Goal: Information Seeking & Learning: Learn about a topic

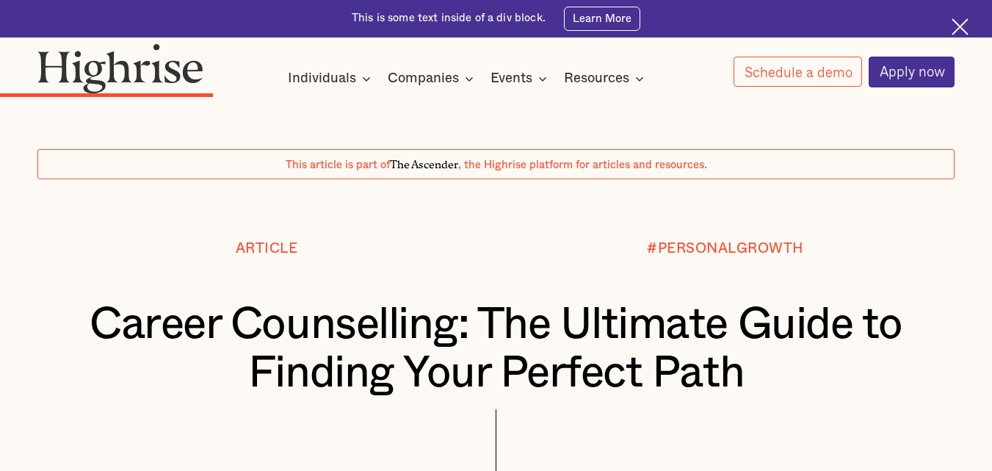
scroll to position [3318, 0]
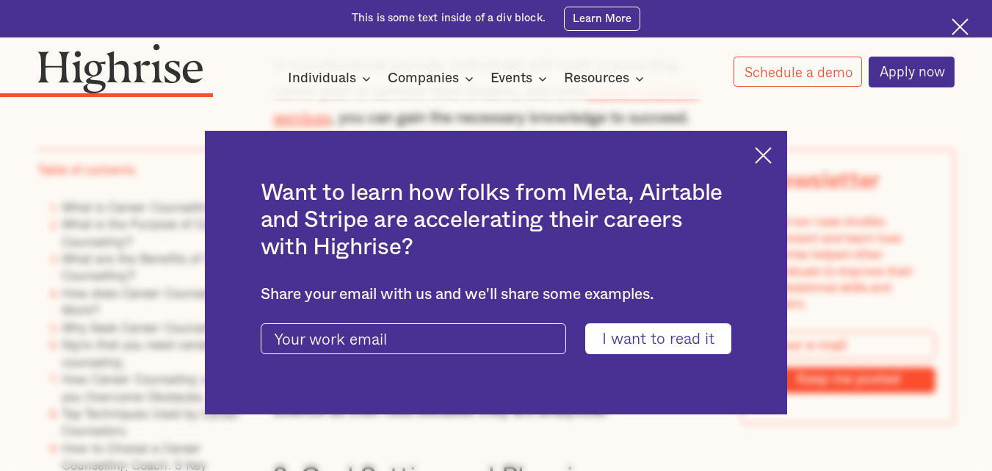
click at [772, 152] on img at bounding box center [763, 155] width 17 height 17
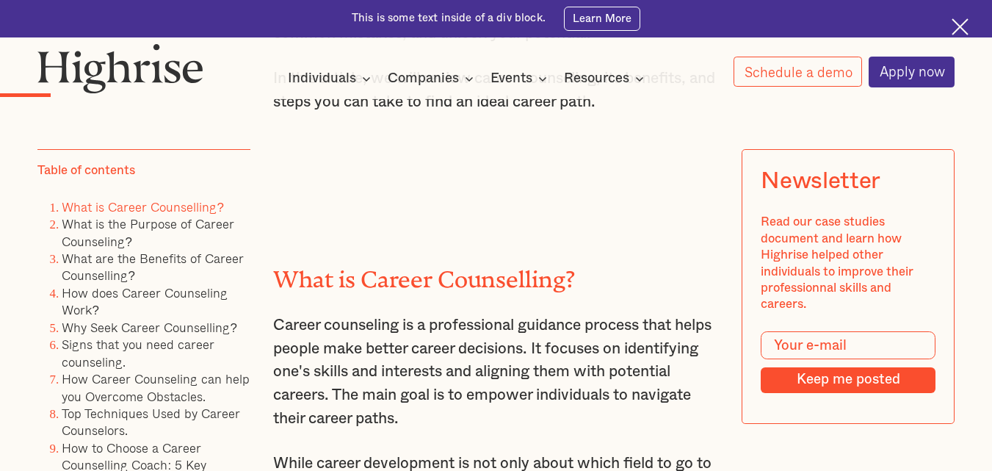
scroll to position [1408, 0]
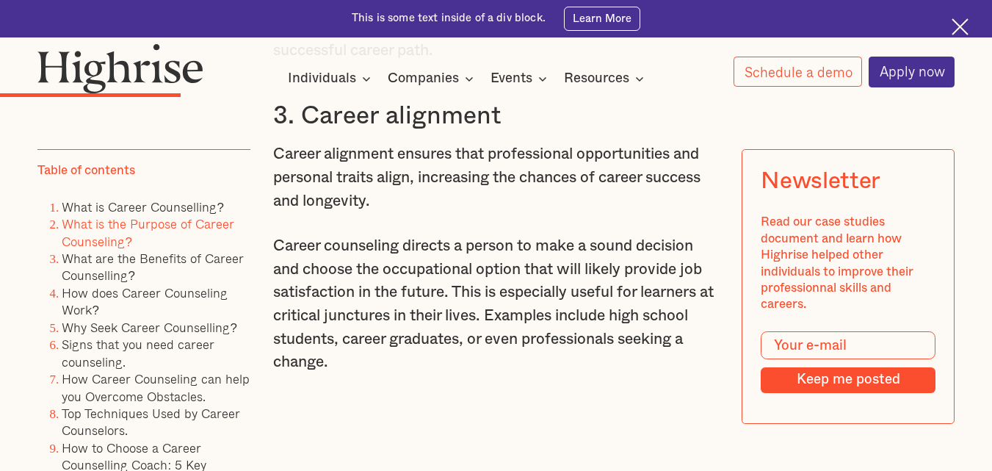
scroll to position [2973, 0]
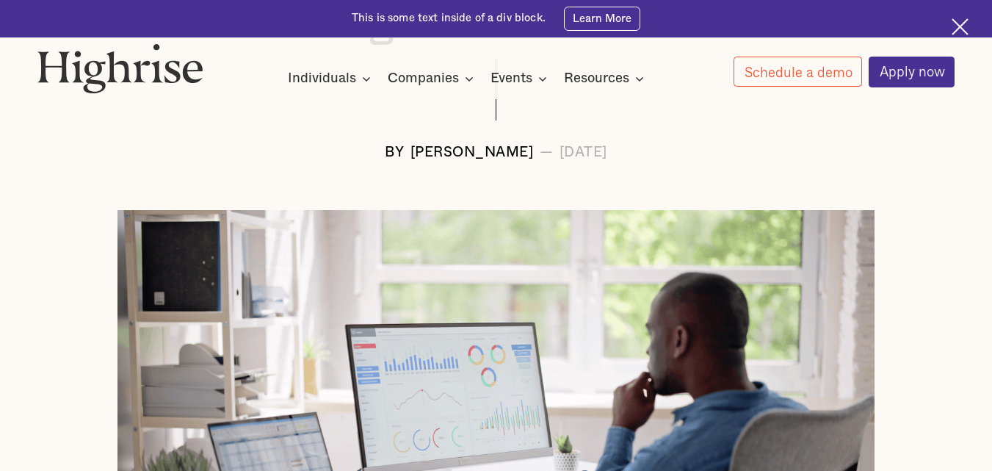
scroll to position [181, 0]
